Goal: Information Seeking & Learning: Learn about a topic

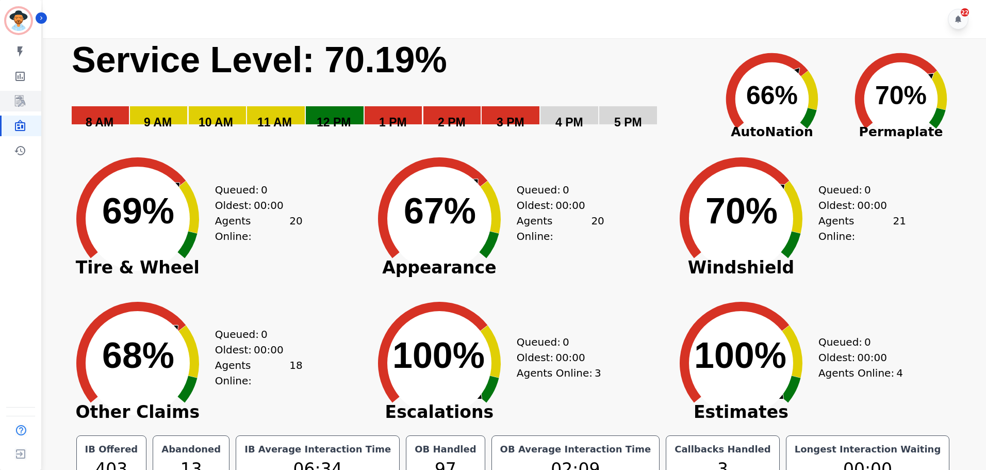
click at [23, 110] on link "Sidebar" at bounding box center [22, 101] width 40 height 21
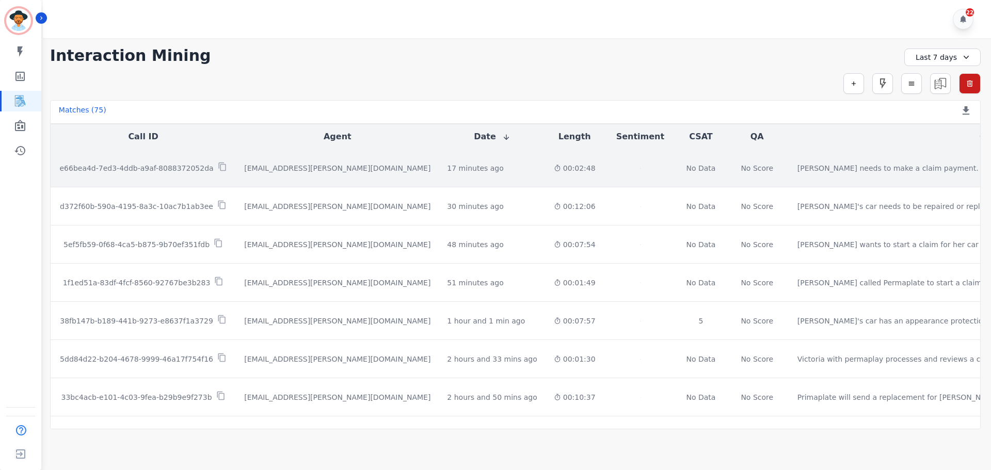
click at [177, 168] on p "e66bea4d-7ed3-4ddb-a9af-8088372052da" at bounding box center [136, 168] width 154 height 10
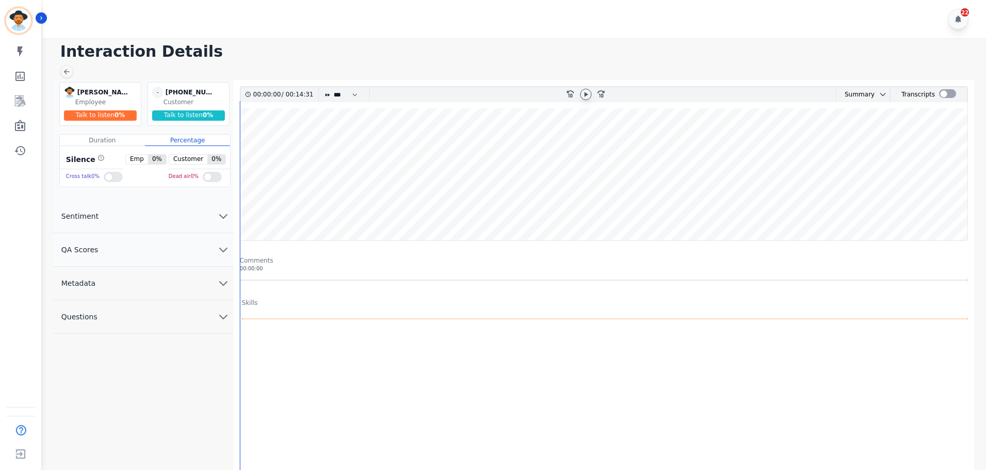
click at [585, 91] on icon at bounding box center [586, 94] width 8 height 8
drag, startPoint x: 247, startPoint y: 203, endPoint x: 406, endPoint y: 208, distance: 159.0
click at [385, 208] on wave at bounding box center [603, 174] width 727 height 132
drag, startPoint x: 425, startPoint y: 211, endPoint x: 442, endPoint y: 214, distance: 17.7
click at [425, 212] on wave at bounding box center [603, 174] width 727 height 132
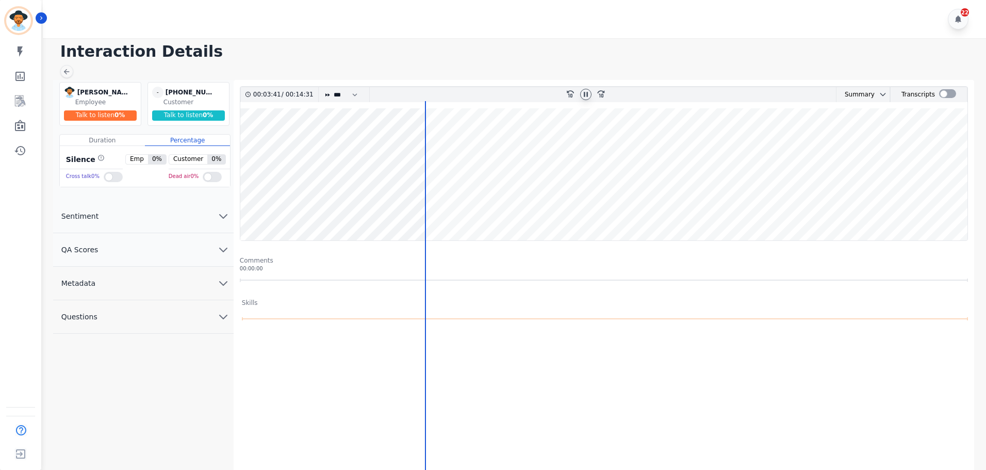
click at [537, 218] on wave at bounding box center [603, 174] width 727 height 132
drag, startPoint x: 673, startPoint y: 218, endPoint x: 740, endPoint y: 218, distance: 67.1
click at [673, 218] on wave at bounding box center [603, 174] width 727 height 132
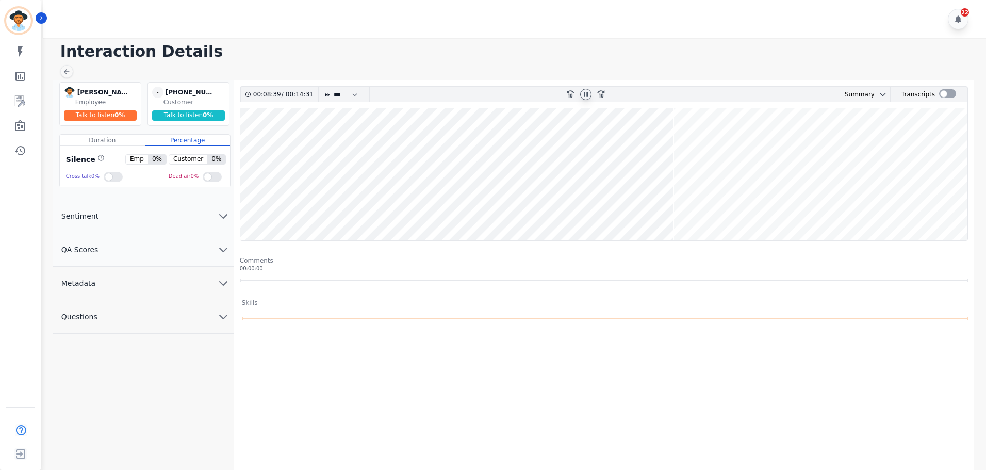
click at [797, 214] on wave at bounding box center [603, 174] width 727 height 132
click at [727, 219] on wave at bounding box center [603, 174] width 727 height 132
click at [748, 214] on wave at bounding box center [603, 174] width 727 height 132
click at [764, 183] on wave at bounding box center [603, 174] width 727 height 132
click at [789, 150] on wave at bounding box center [603, 174] width 727 height 132
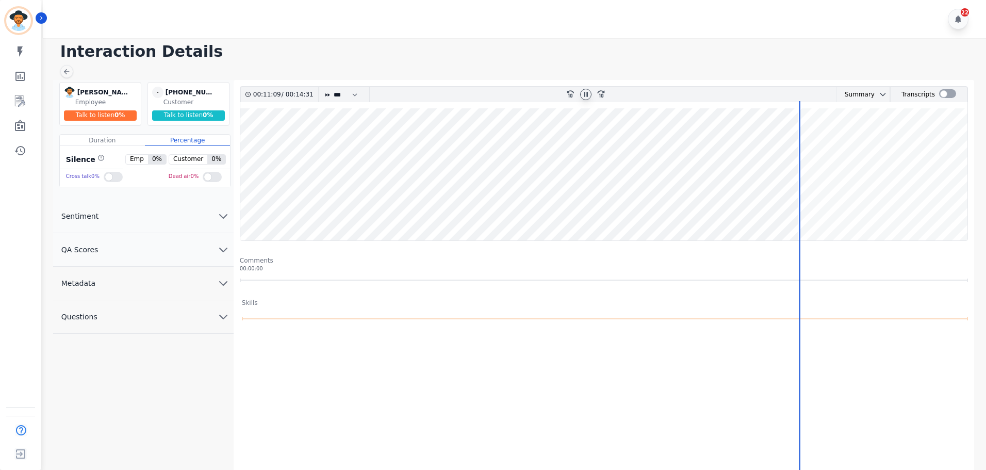
click at [836, 148] on wave at bounding box center [603, 174] width 727 height 132
click at [846, 142] on wave at bounding box center [603, 174] width 727 height 132
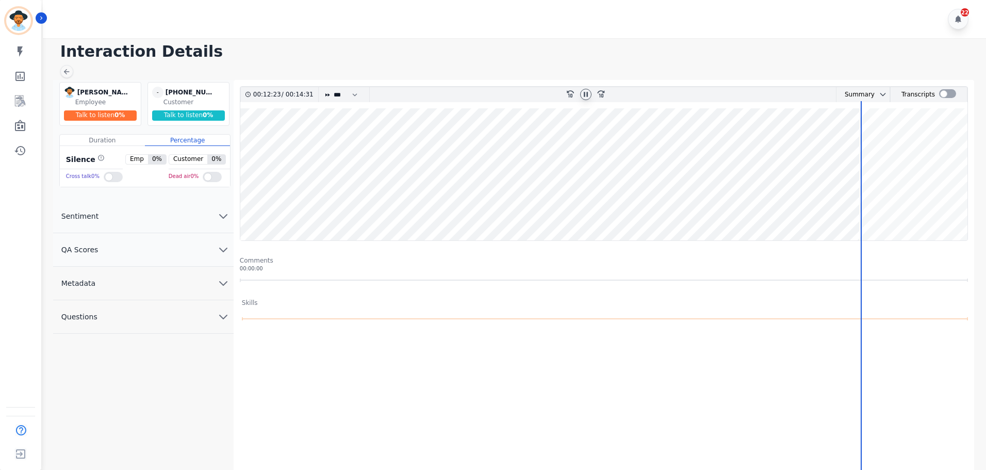
click at [865, 144] on wave at bounding box center [603, 174] width 727 height 132
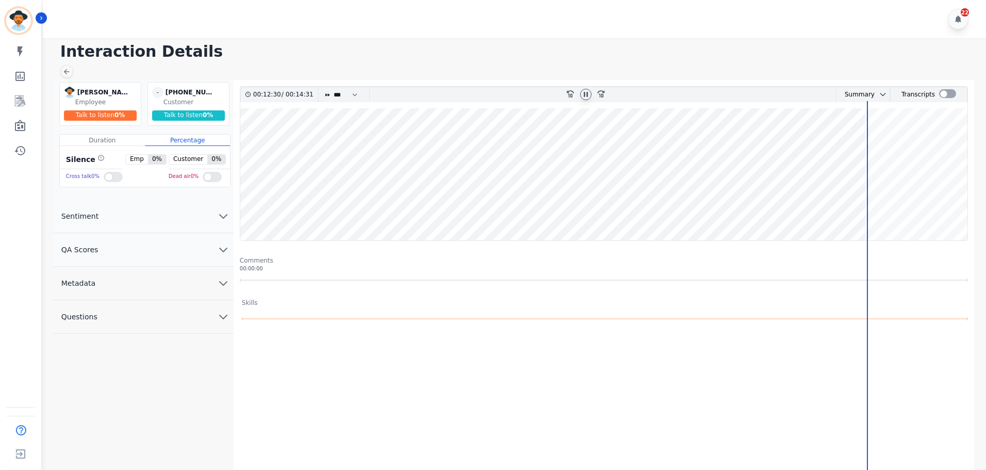
click at [874, 146] on wave at bounding box center [603, 174] width 727 height 132
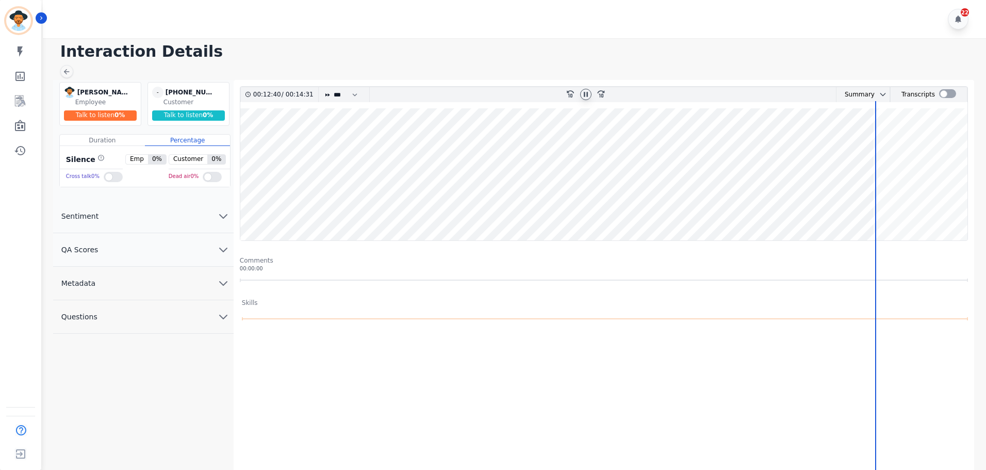
click at [894, 145] on wave at bounding box center [603, 174] width 727 height 132
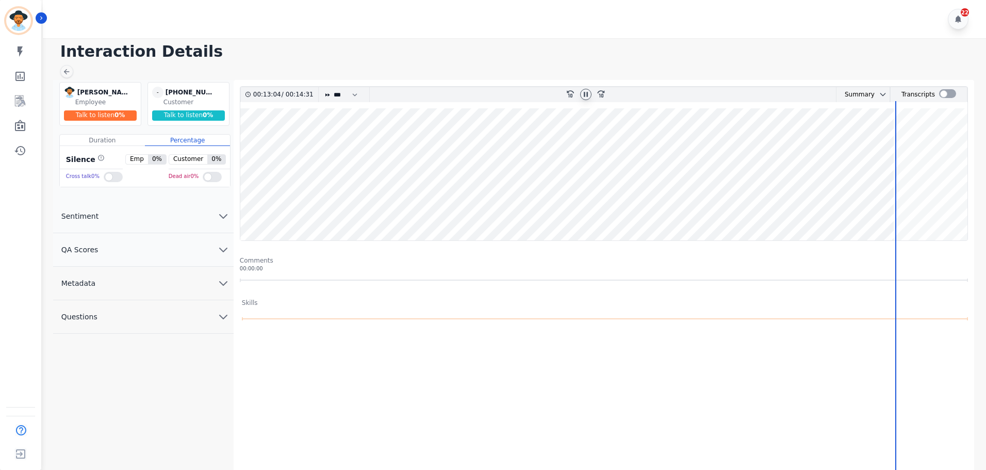
click at [872, 148] on wave at bounding box center [603, 174] width 727 height 132
click at [915, 199] on wave at bounding box center [603, 174] width 727 height 132
click at [932, 206] on wave at bounding box center [603, 174] width 727 height 132
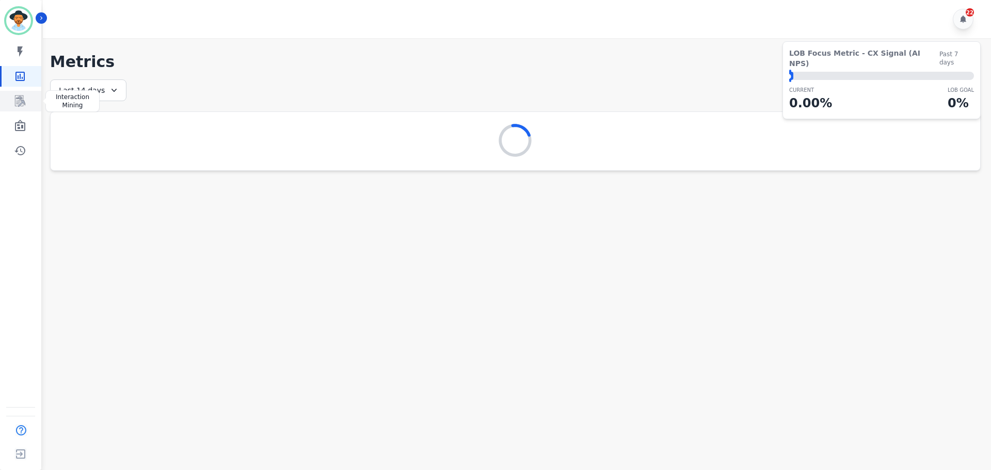
click at [29, 106] on link "Sidebar" at bounding box center [22, 101] width 40 height 21
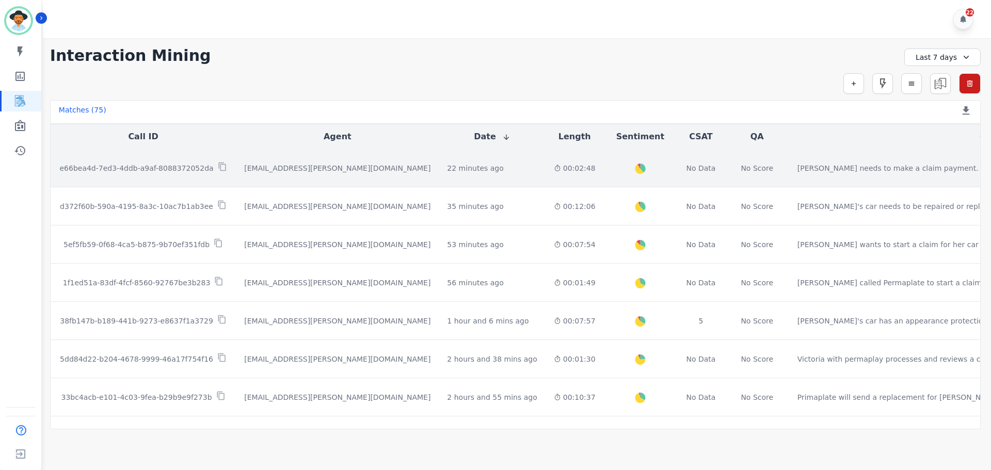
click at [251, 171] on div "[EMAIL_ADDRESS][PERSON_NAME][DOMAIN_NAME]" at bounding box center [337, 168] width 186 height 10
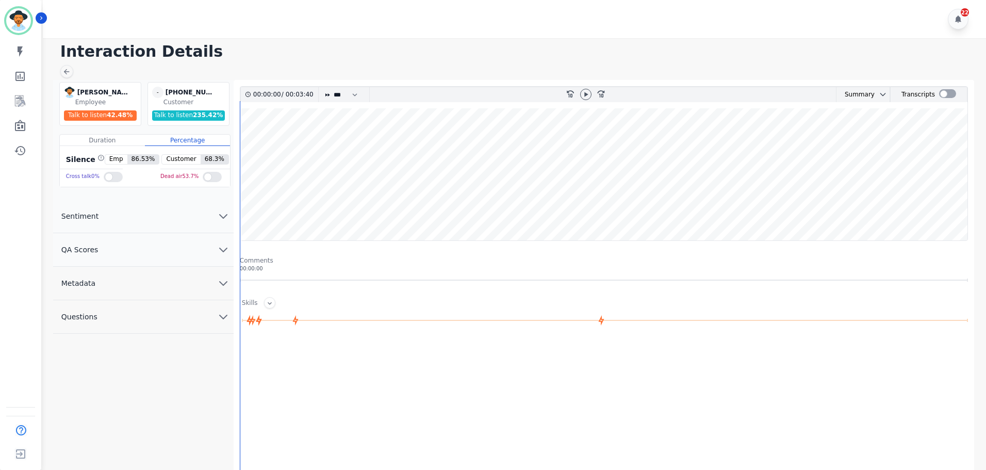
click at [588, 172] on wave at bounding box center [603, 174] width 727 height 132
click at [586, 91] on icon at bounding box center [586, 94] width 8 height 8
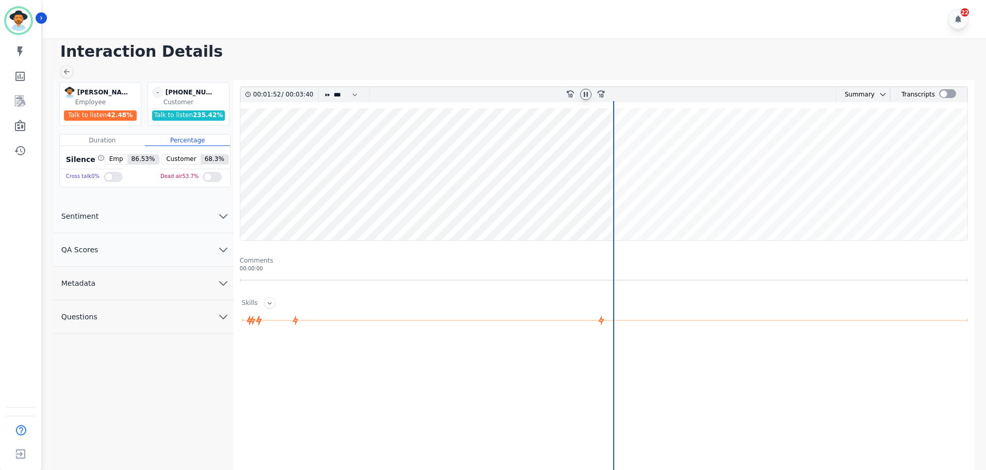
click at [662, 141] on wave at bounding box center [603, 174] width 727 height 132
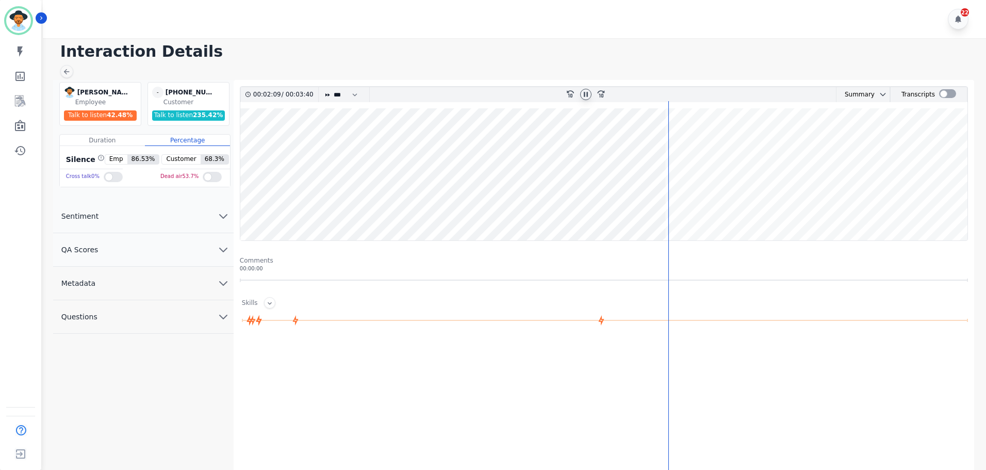
drag, startPoint x: 824, startPoint y: 154, endPoint x: 855, endPoint y: 152, distance: 30.5
click at [826, 154] on wave at bounding box center [603, 174] width 727 height 132
click at [848, 148] on wave at bounding box center [603, 174] width 727 height 132
click at [588, 92] on icon at bounding box center [586, 94] width 8 height 8
click at [18, 81] on icon "Sidebar" at bounding box center [19, 76] width 9 height 9
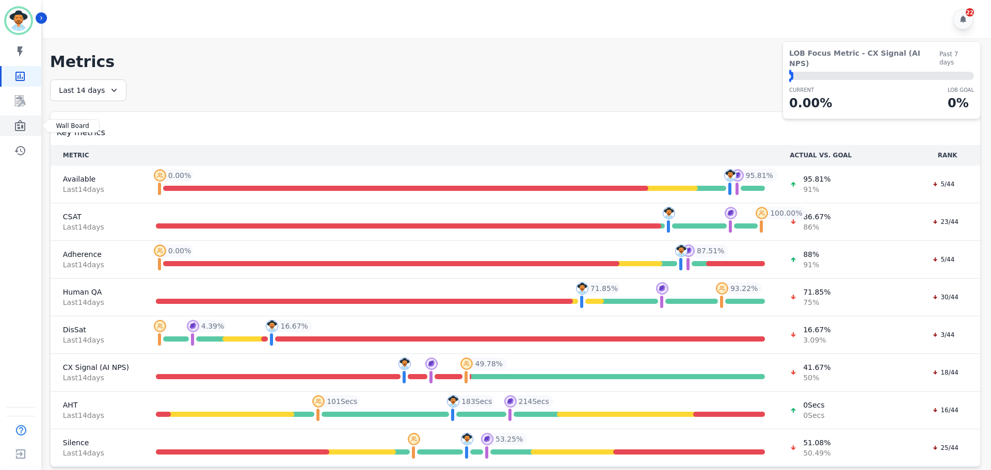
click at [16, 130] on icon "Sidebar" at bounding box center [20, 125] width 10 height 11
